Goal: Find specific page/section: Find specific page/section

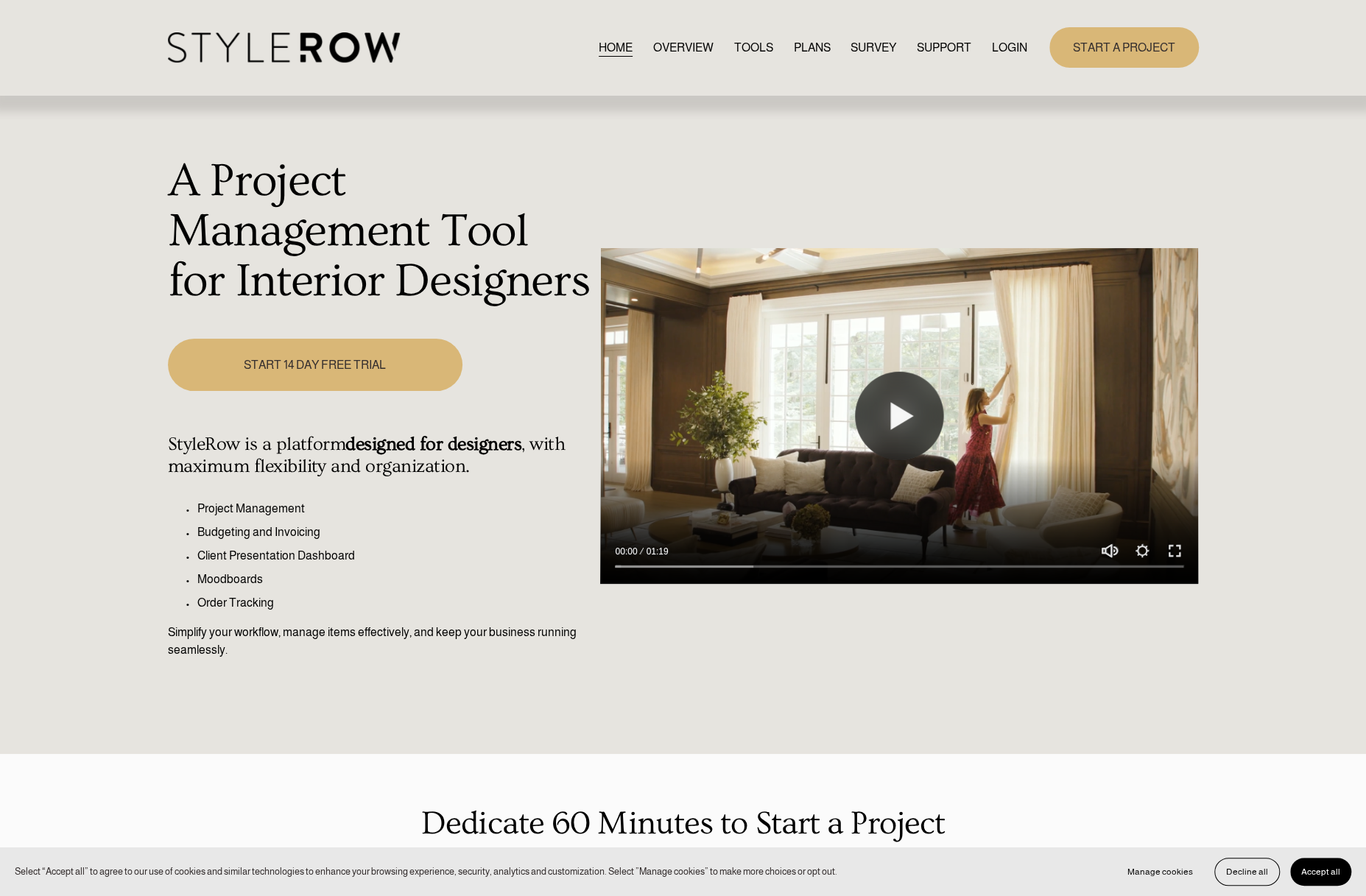
click at [999, 36] on div "HOME OVERVIEW TOOLS PLANS SURVEY SUPPORT QUESTIONS" at bounding box center [598, 47] width 859 height 30
click at [999, 46] on link "LOGIN" at bounding box center [1009, 47] width 35 height 20
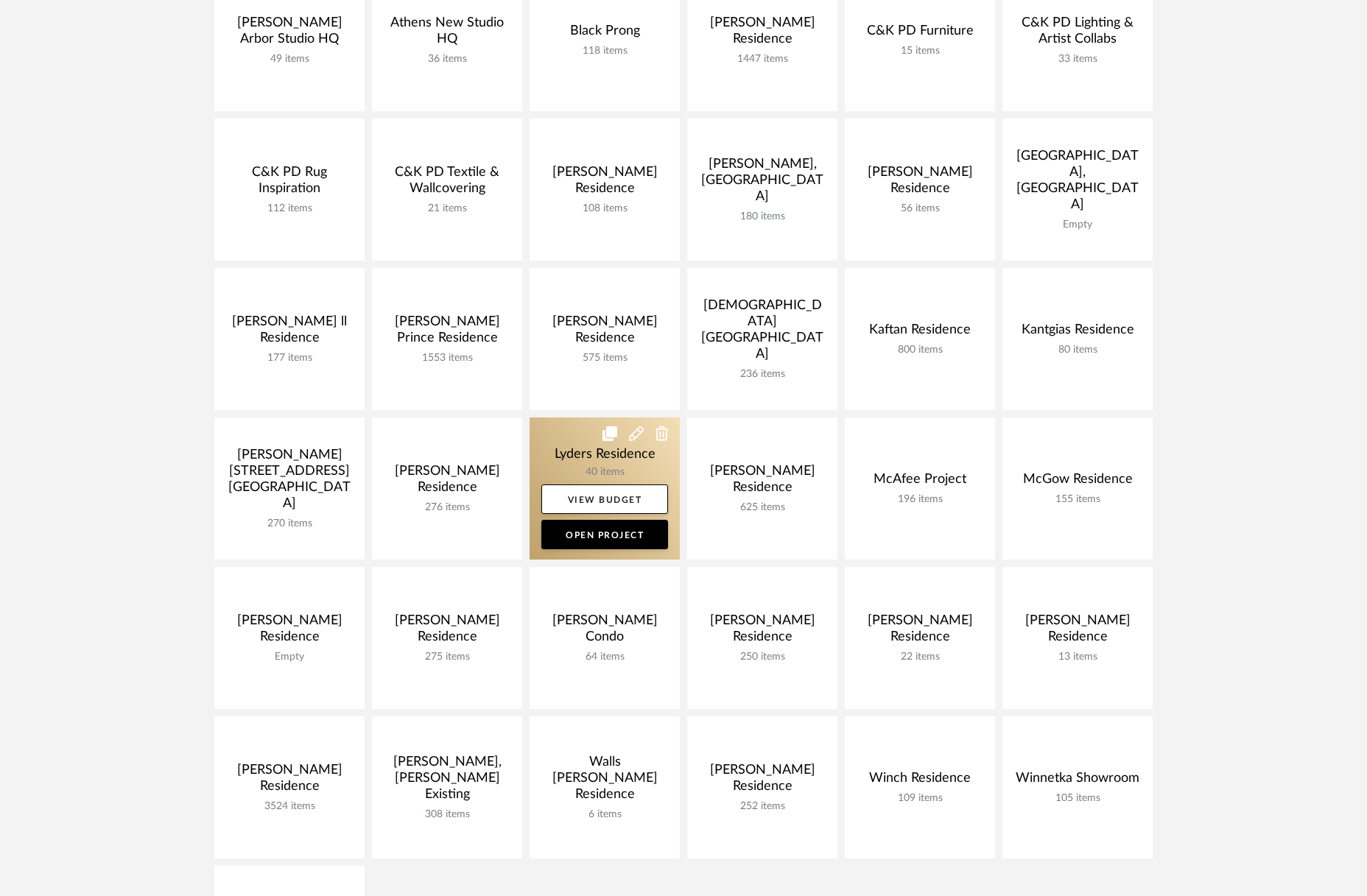
scroll to position [295, 0]
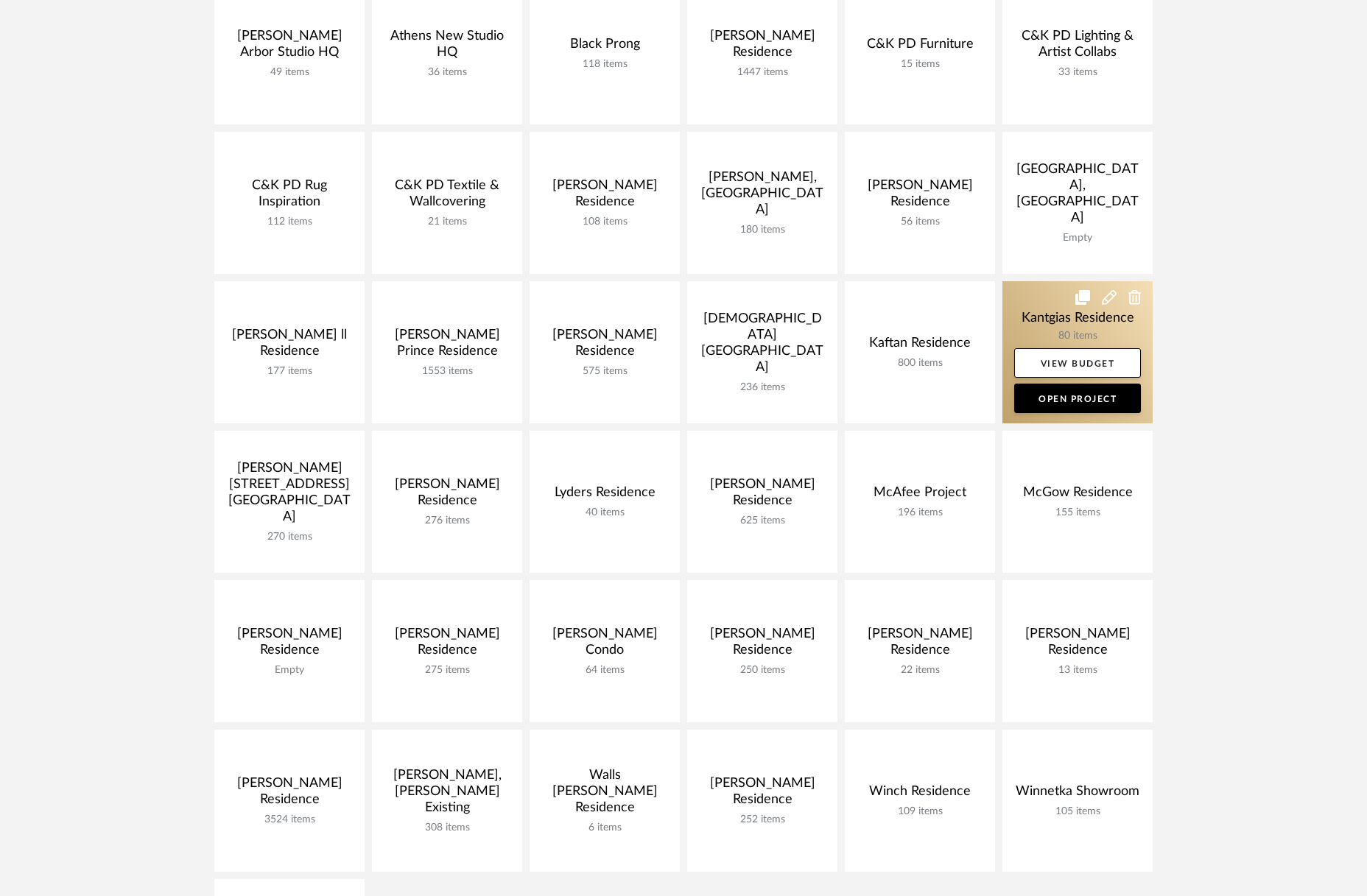
click at [1044, 313] on link at bounding box center [1077, 352] width 150 height 142
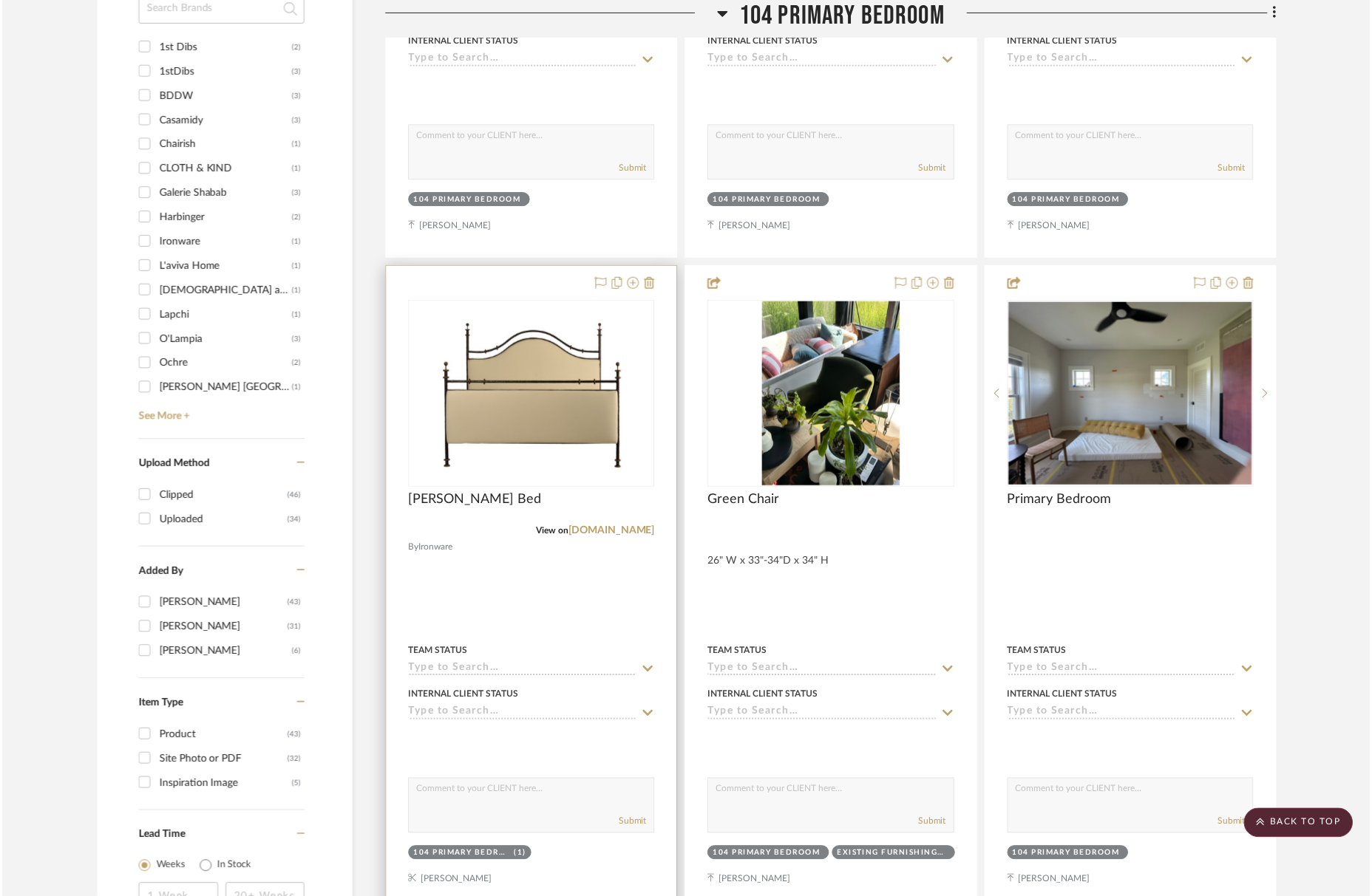
scroll to position [1115, 0]
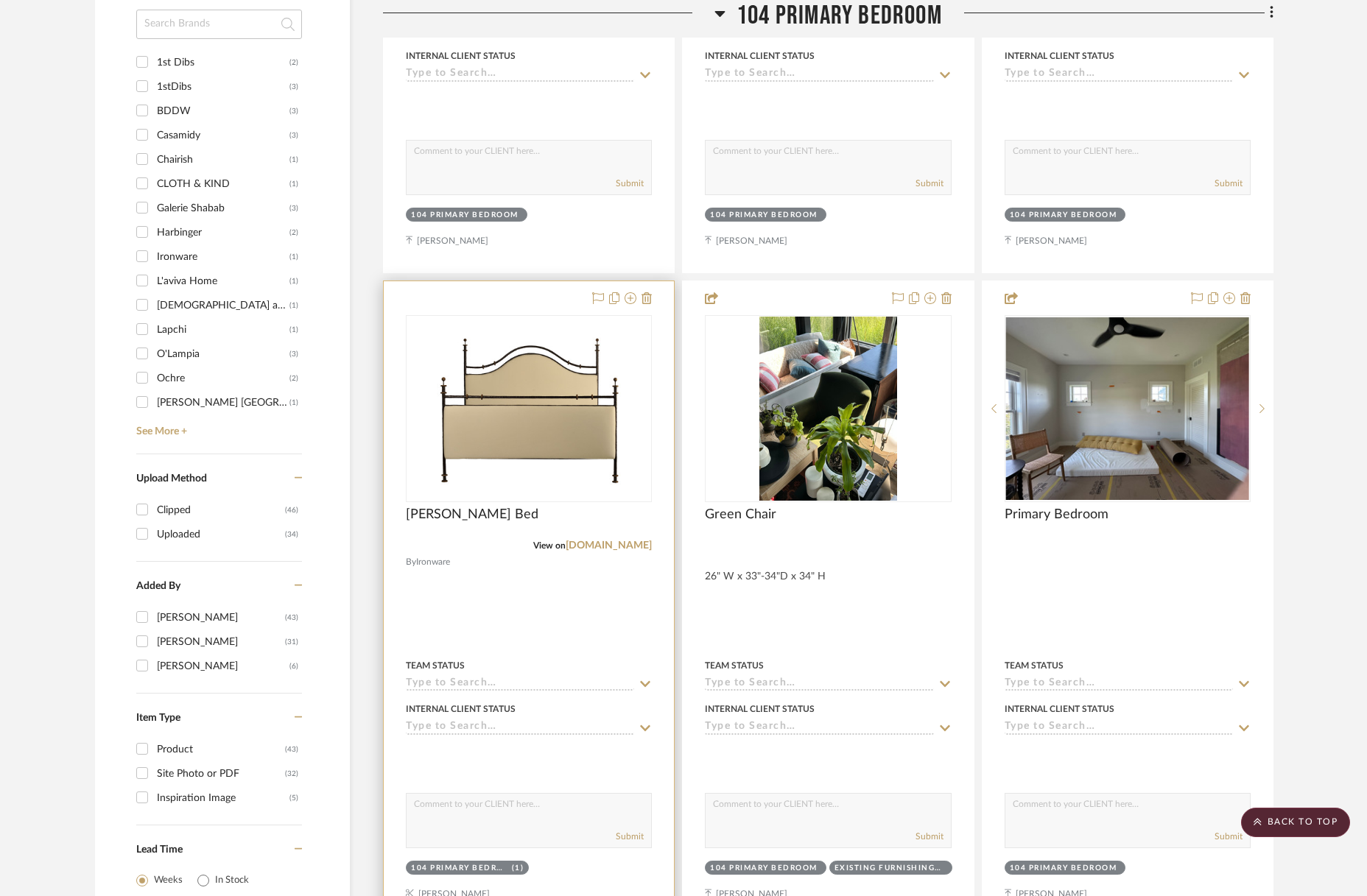
click at [605, 538] on div "[PERSON_NAME] Bed" at bounding box center [529, 522] width 246 height 32
click at [598, 544] on link "[DOMAIN_NAME]" at bounding box center [608, 545] width 86 height 10
